Goal: Transaction & Acquisition: Book appointment/travel/reservation

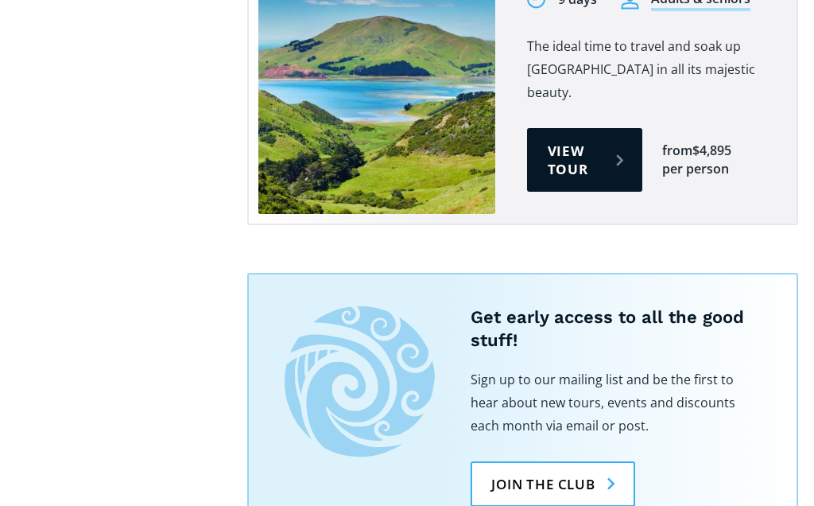
scroll to position [2019, 0]
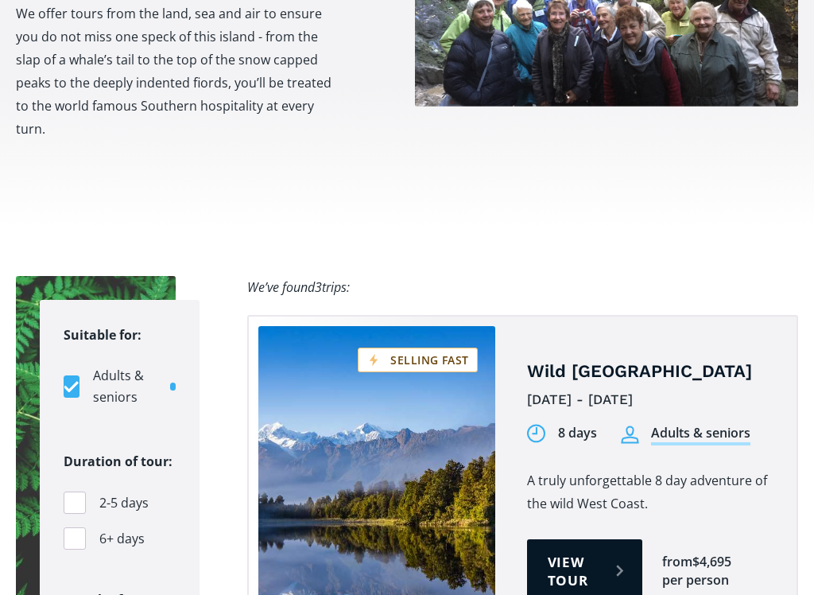
scroll to position [888, 0]
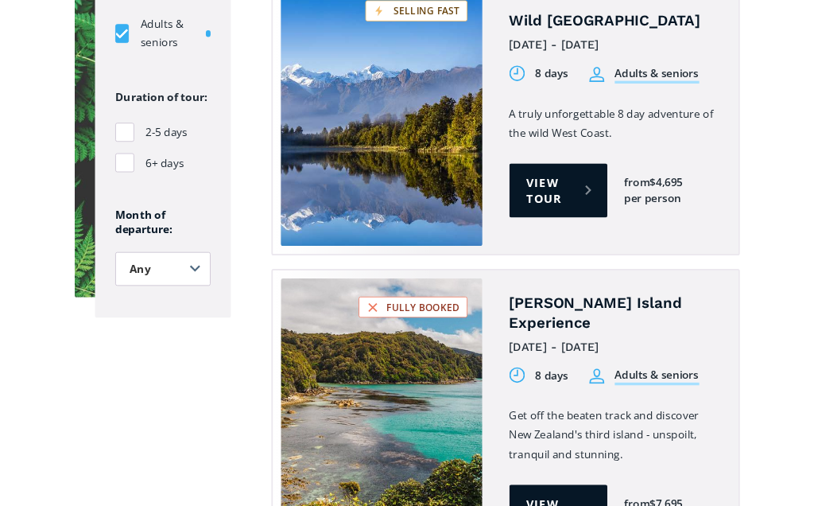
scroll to position [1234, 0]
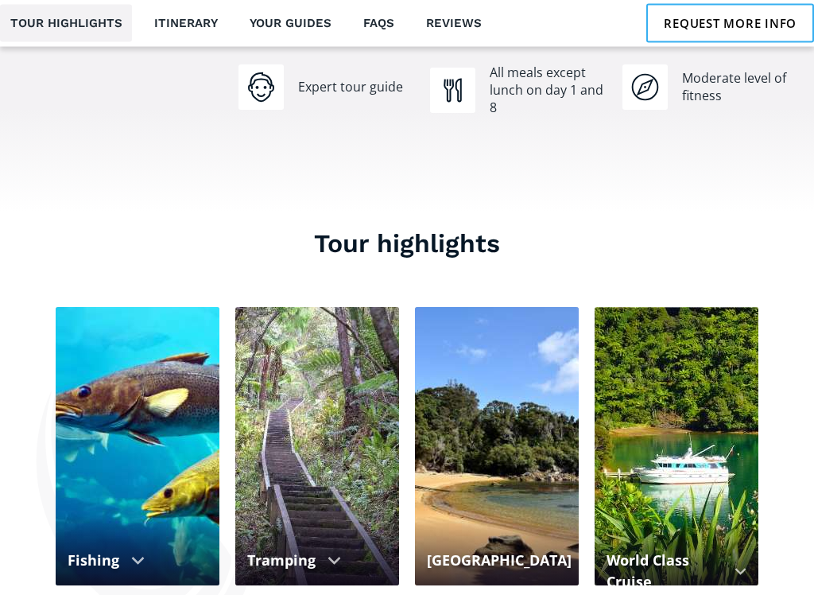
scroll to position [1470, 0]
